Goal: Task Accomplishment & Management: Manage account settings

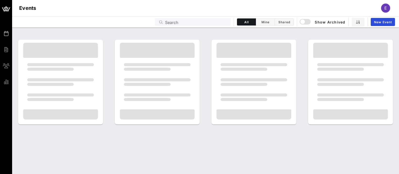
click at [34, 9] on h1 "Events" at bounding box center [27, 8] width 17 height 8
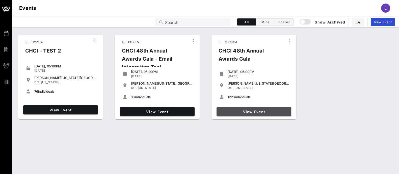
click at [263, 111] on span "View Event" at bounding box center [253, 111] width 71 height 4
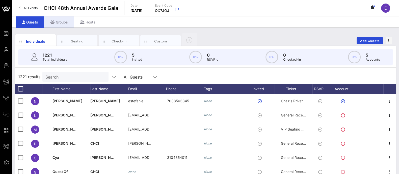
click at [65, 21] on div "Groups" at bounding box center [59, 21] width 30 height 11
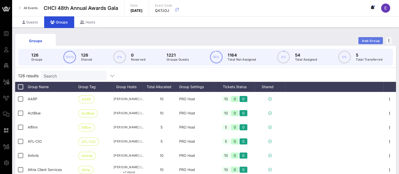
click at [369, 39] on span "Add Group" at bounding box center [370, 41] width 18 height 4
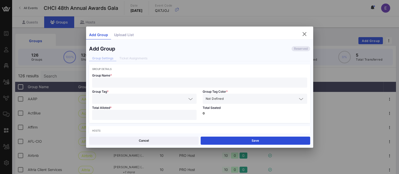
click at [158, 82] on input "text" at bounding box center [199, 82] width 209 height 7
type input "CHCI Alumni"
click at [157, 99] on input "text" at bounding box center [140, 98] width 91 height 7
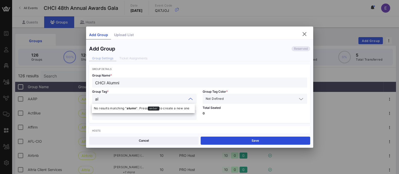
type input "a"
type input "CHCI Alumni"
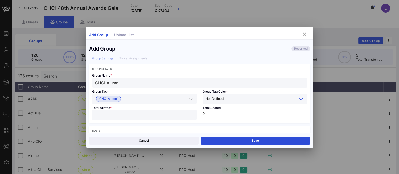
click at [237, 100] on input "text" at bounding box center [260, 98] width 72 height 7
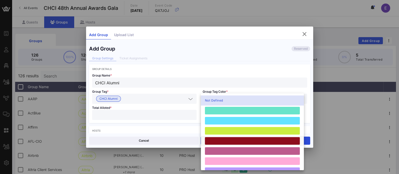
click at [230, 142] on div at bounding box center [252, 141] width 95 height 8
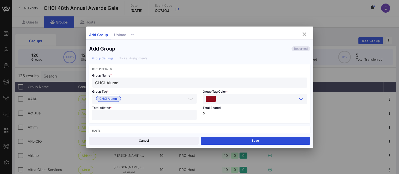
click at [222, 116] on div "Total Seated 0" at bounding box center [254, 113] width 110 height 19
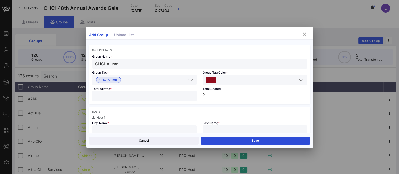
scroll to position [20, 0]
click at [154, 94] on input "number" at bounding box center [144, 95] width 98 height 7
type input "**"
click at [246, 94] on p "0" at bounding box center [254, 93] width 104 height 3
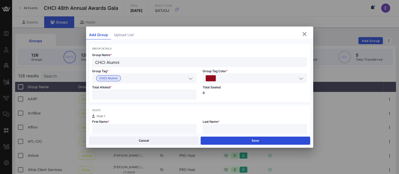
click at [139, 128] on input "text" at bounding box center [144, 128] width 98 height 7
type input "[PERSON_NAME]"
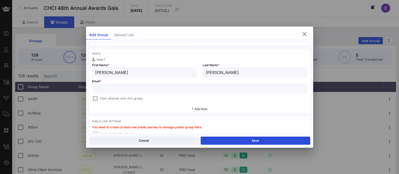
click at [145, 90] on input "text" at bounding box center [199, 88] width 209 height 7
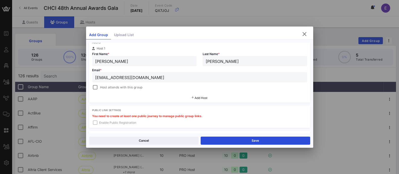
scroll to position [90, 0]
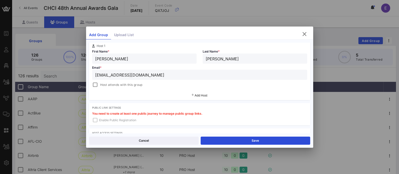
type input "[EMAIL_ADDRESS][DOMAIN_NAME]"
click at [202, 96] on span "Add Host" at bounding box center [200, 95] width 13 height 4
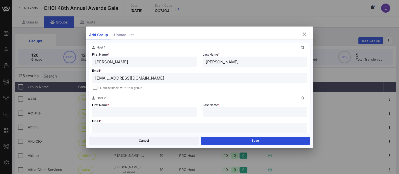
click at [147, 111] on input "text" at bounding box center [144, 112] width 98 height 7
type input "Dania"
type input "c"
type input "[PERSON_NAME]"
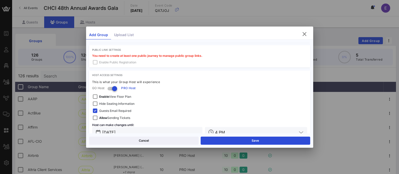
scroll to position [202, 0]
type input "[EMAIL_ADDRESS][DOMAIN_NAME]"
click at [95, 61] on div "You need to create at least one public journey to manage public group links. En…" at bounding box center [199, 60] width 221 height 13
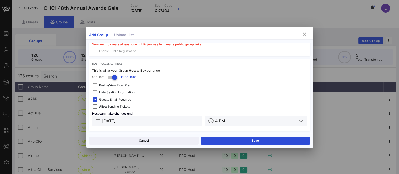
scroll to position [17, 0]
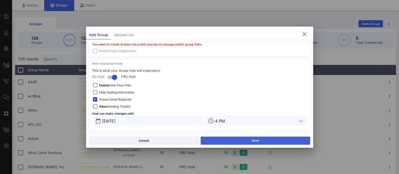
click at [236, 142] on button "Save" at bounding box center [254, 140] width 109 height 8
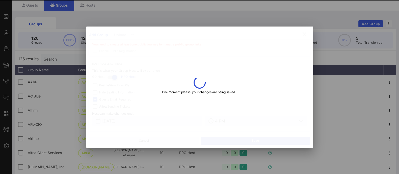
type input "[PERSON_NAME]"
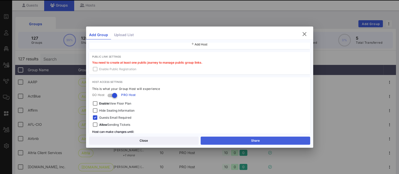
scroll to position [231, 0]
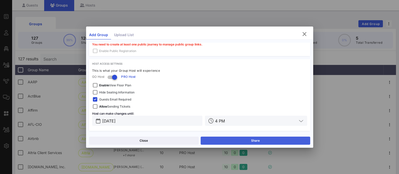
click at [247, 141] on button "Share" at bounding box center [254, 140] width 109 height 8
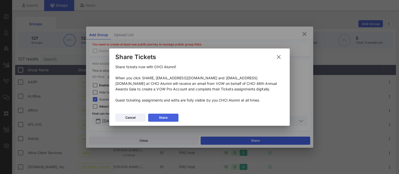
click at [169, 116] on button "Share" at bounding box center [163, 117] width 30 height 8
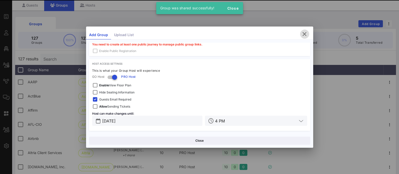
click at [306, 35] on icon "button" at bounding box center [304, 34] width 6 height 6
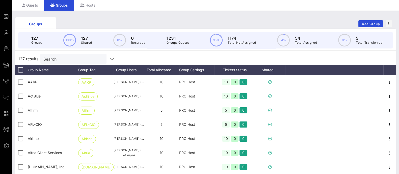
scroll to position [0, 0]
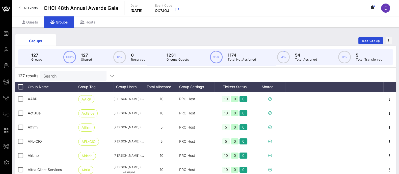
click at [25, 9] on span "All Events" at bounding box center [31, 8] width 14 height 4
